Goal: Task Accomplishment & Management: Manage account settings

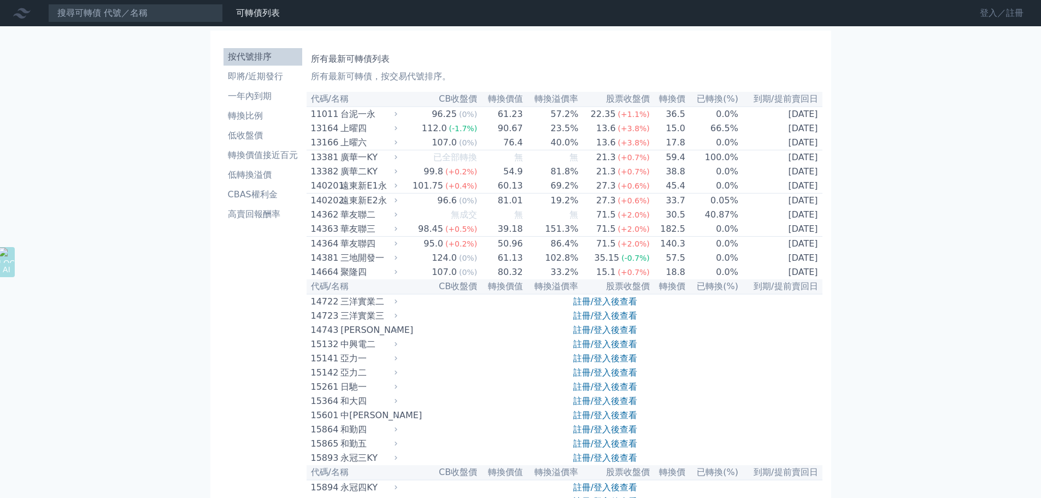
click at [987, 15] on link "登入／註冊" at bounding box center [1001, 12] width 61 height 17
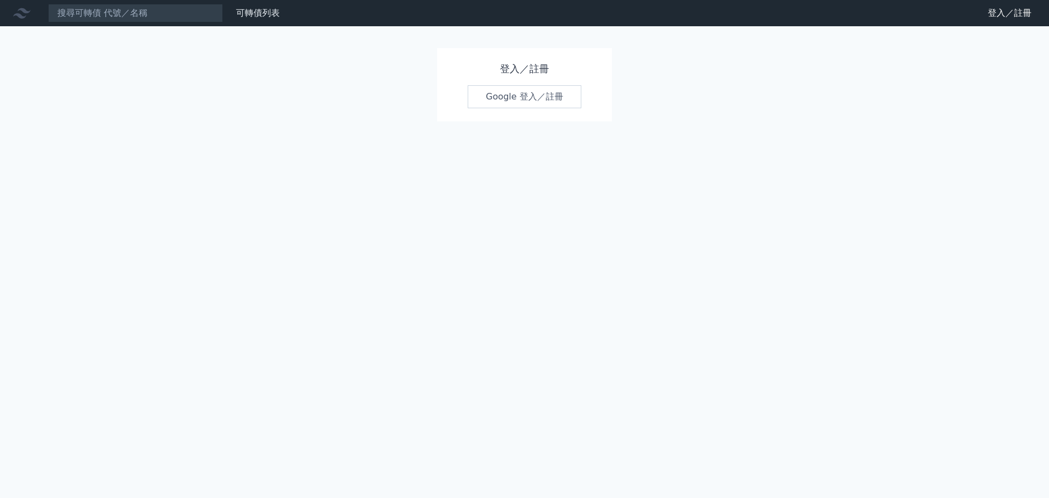
click at [494, 98] on link "Google 登入／註冊" at bounding box center [525, 96] width 114 height 23
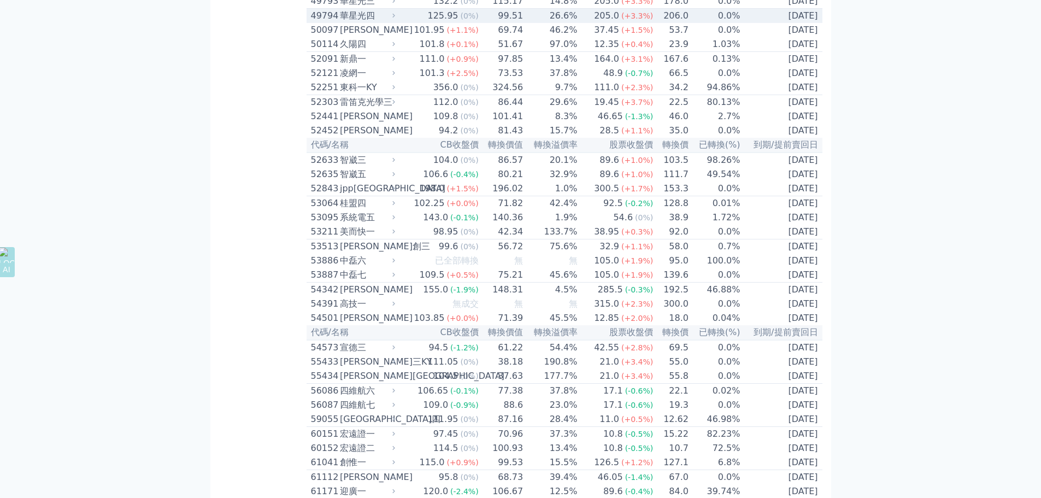
scroll to position [3660, 0]
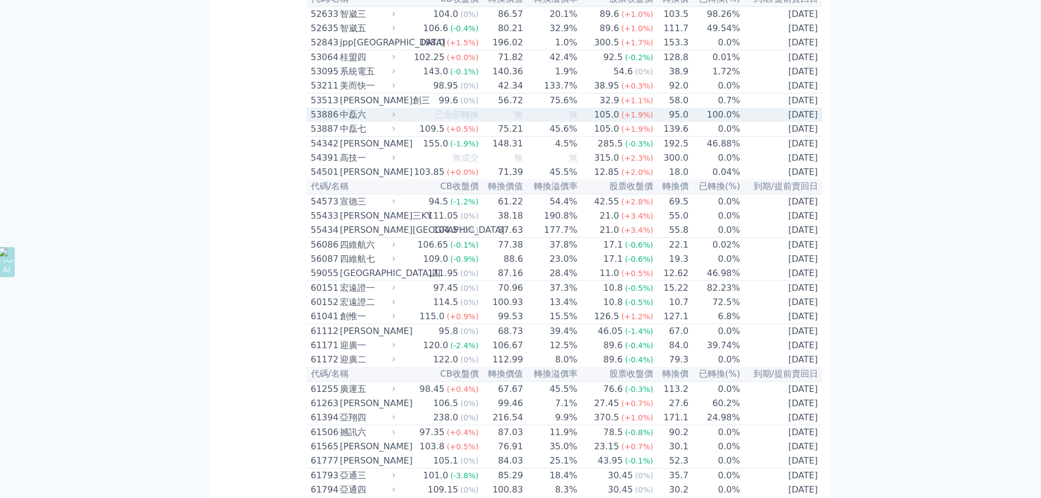
click at [323, 121] on div "53886" at bounding box center [324, 114] width 26 height 13
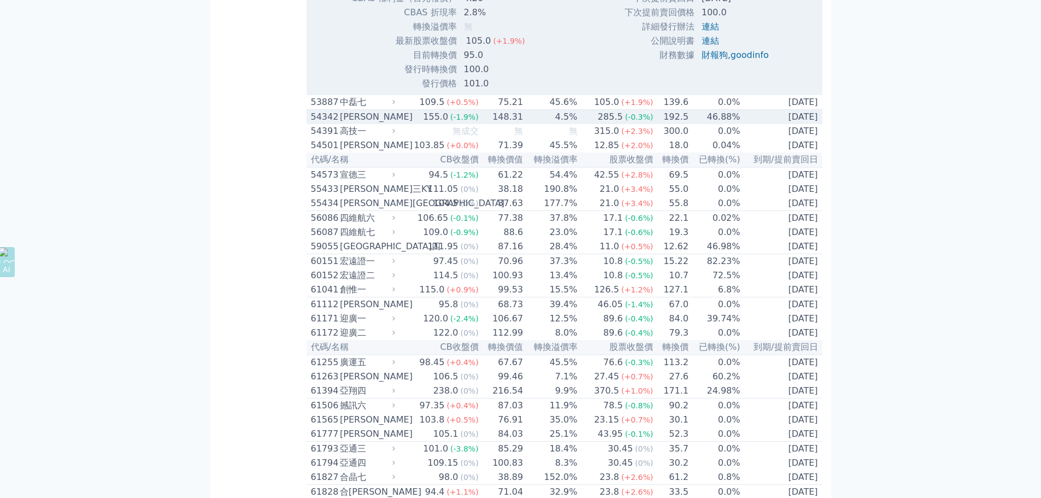
scroll to position [4042, 0]
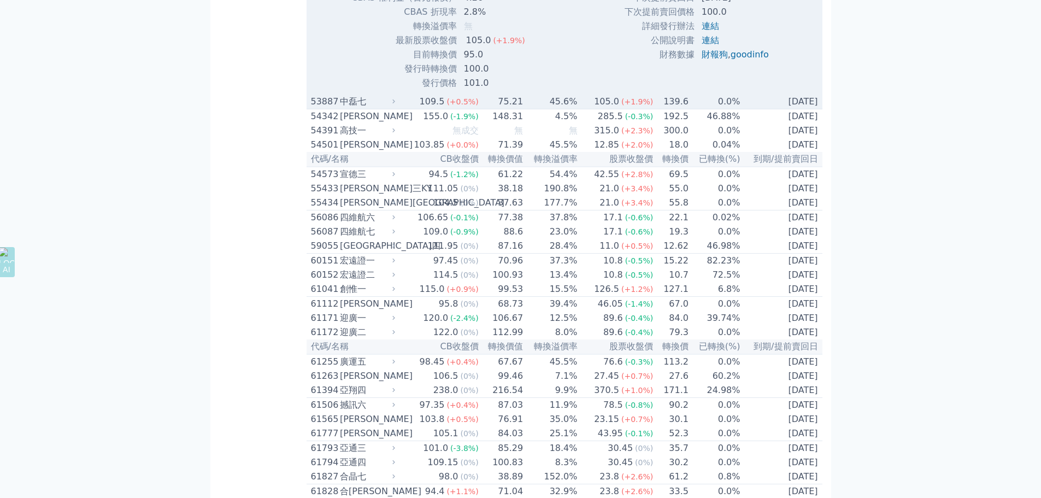
click at [347, 108] on div "中磊七" at bounding box center [366, 101] width 53 height 13
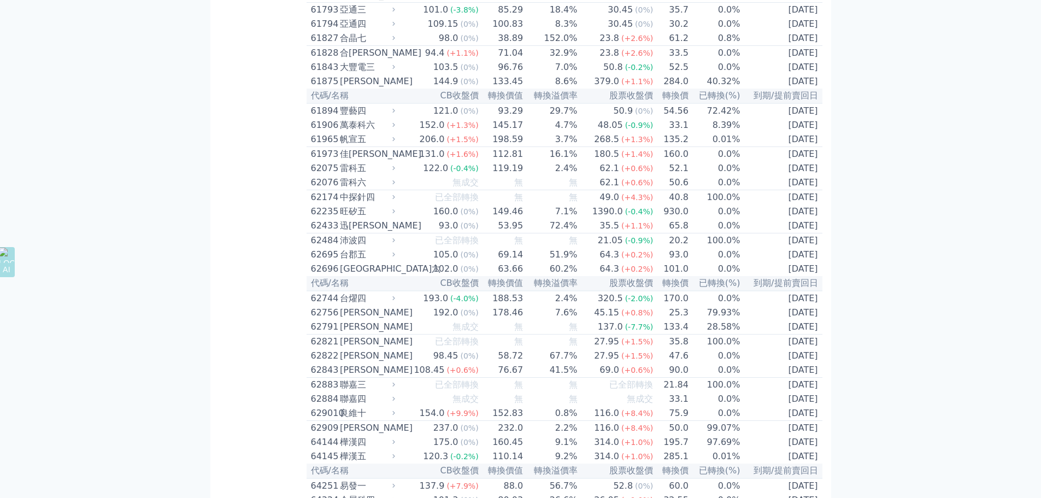
scroll to position [4916, 0]
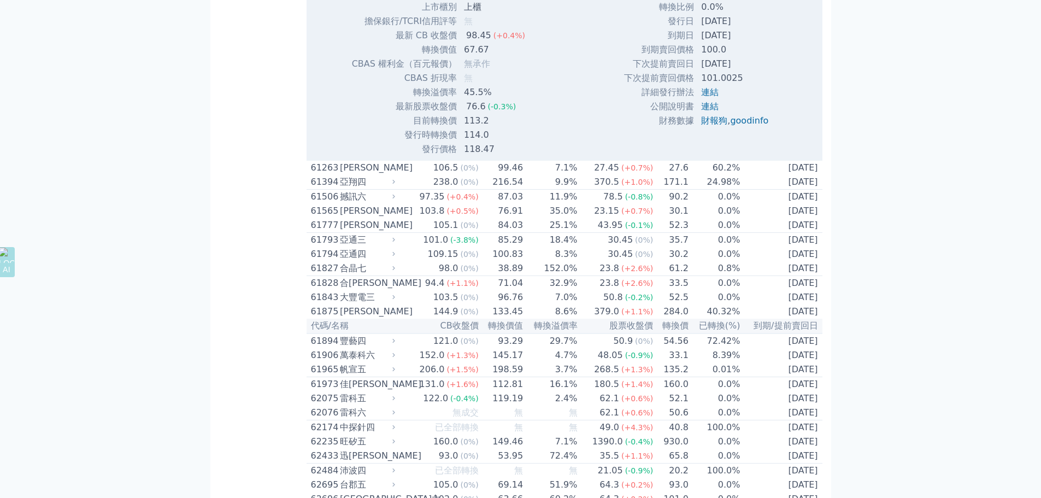
scroll to position [5025, 0]
